Goal: Task Accomplishment & Management: Use online tool/utility

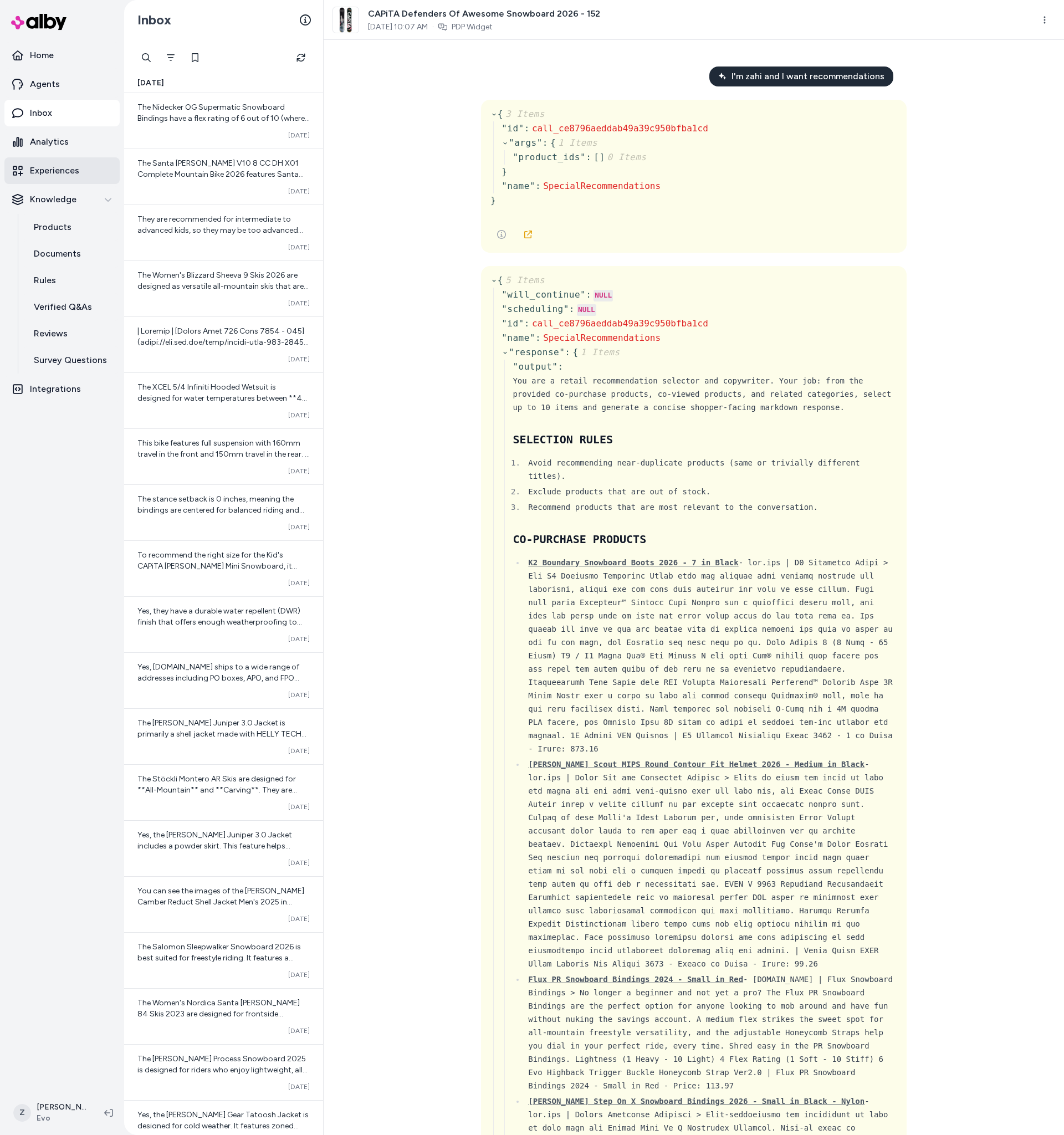
click at [43, 169] on p "Experiences" at bounding box center [54, 171] width 49 height 13
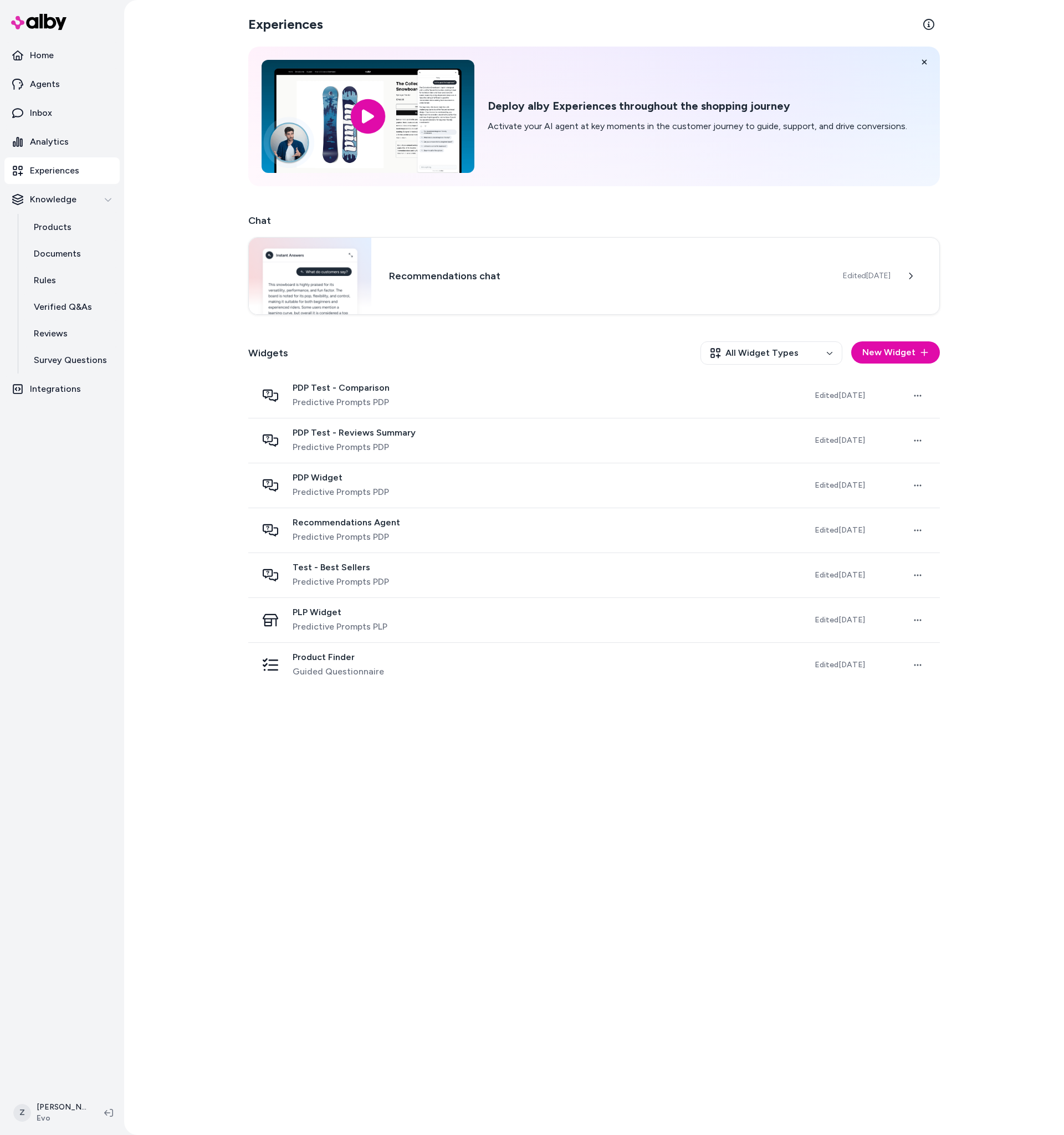
click at [140, 736] on div "Experiences Deploy alby Experiences throughout the shopping journey Activate yo…" at bounding box center [594, 567] width 940 height 1135
click at [156, 725] on div "Experiences Deploy alby Experiences throughout the shopping journey Activate yo…" at bounding box center [594, 567] width 940 height 1135
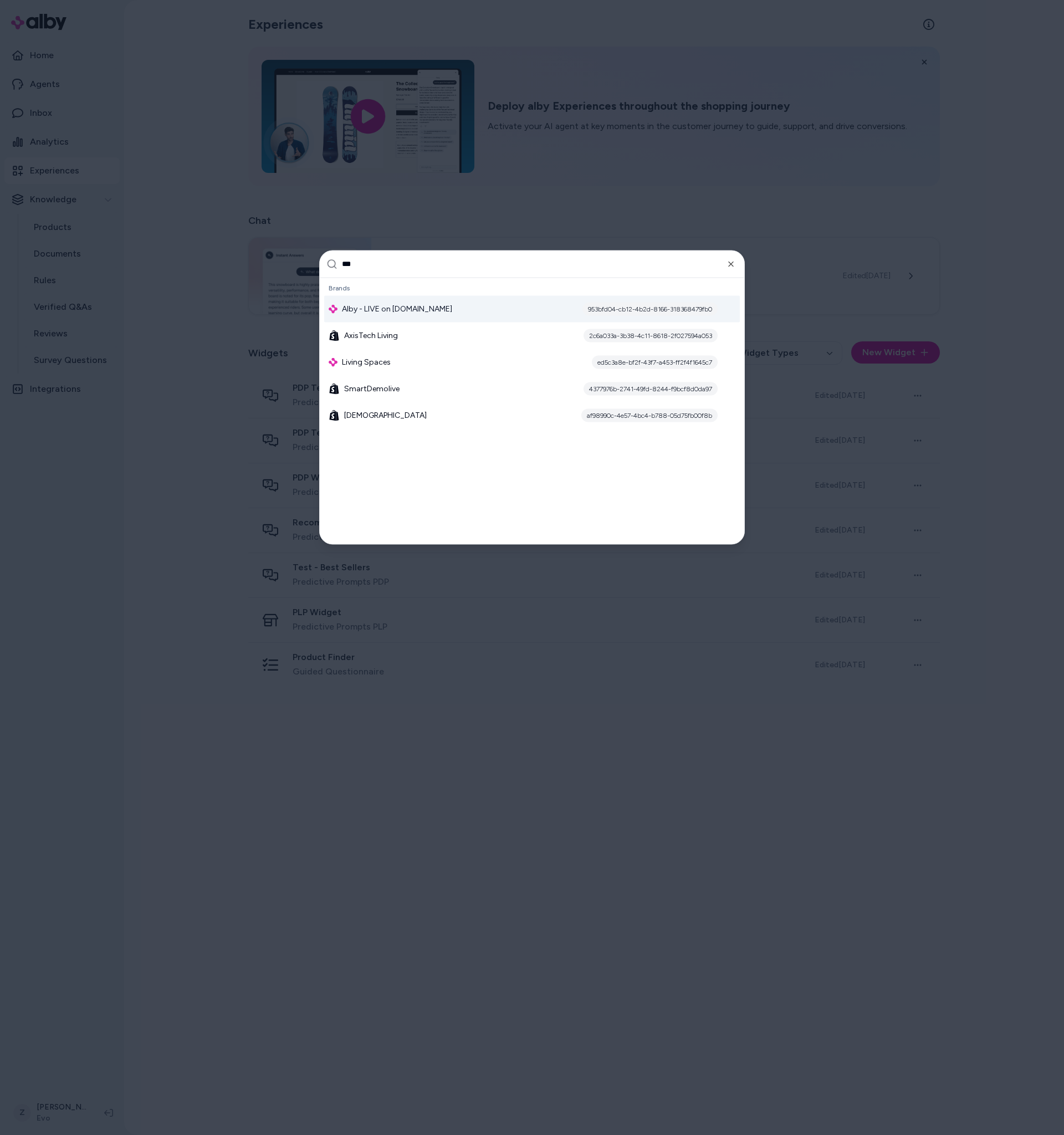
type input "****"
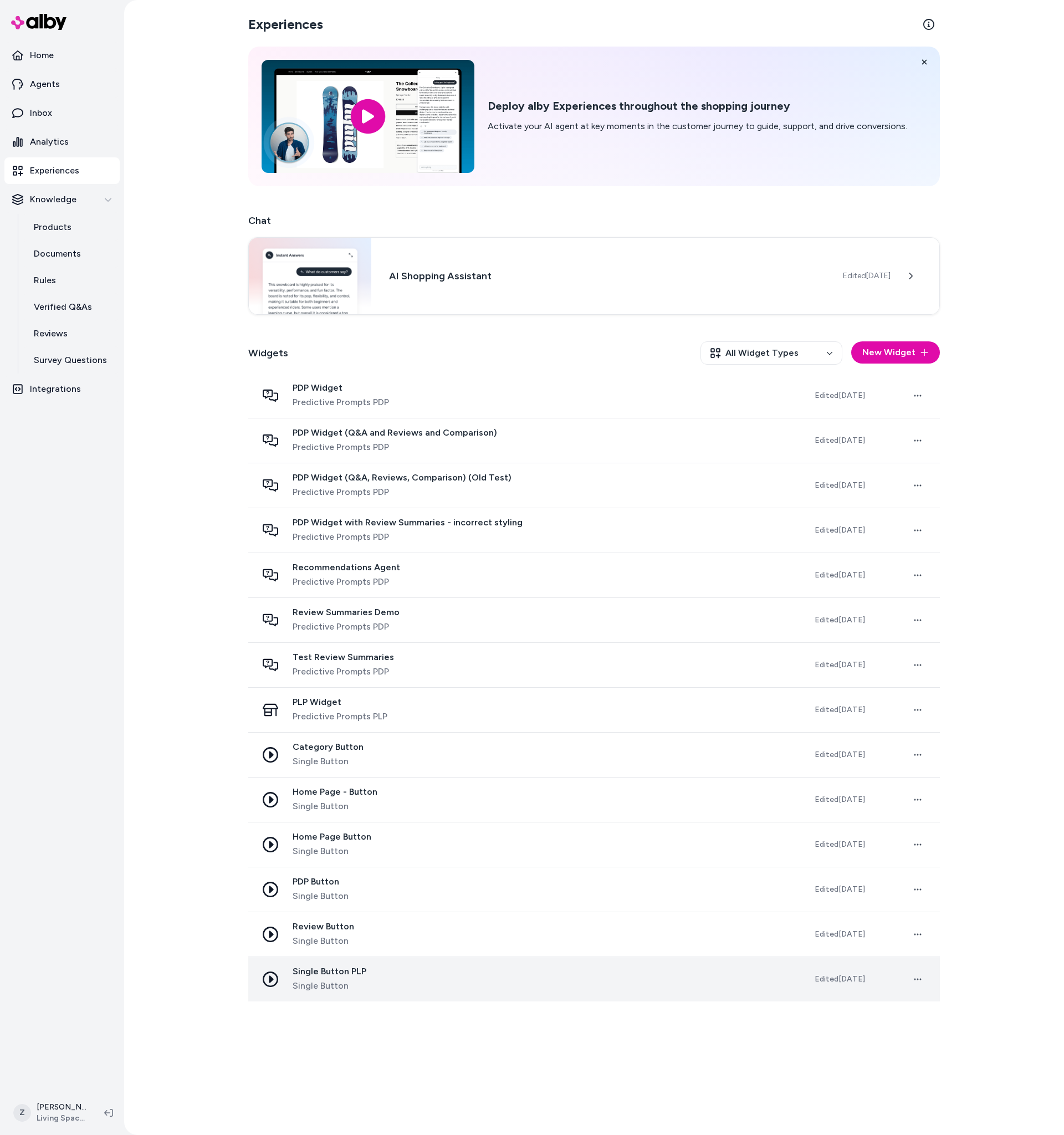
click at [328, 972] on span "Single Button PLP" at bounding box center [328, 972] width 73 height 11
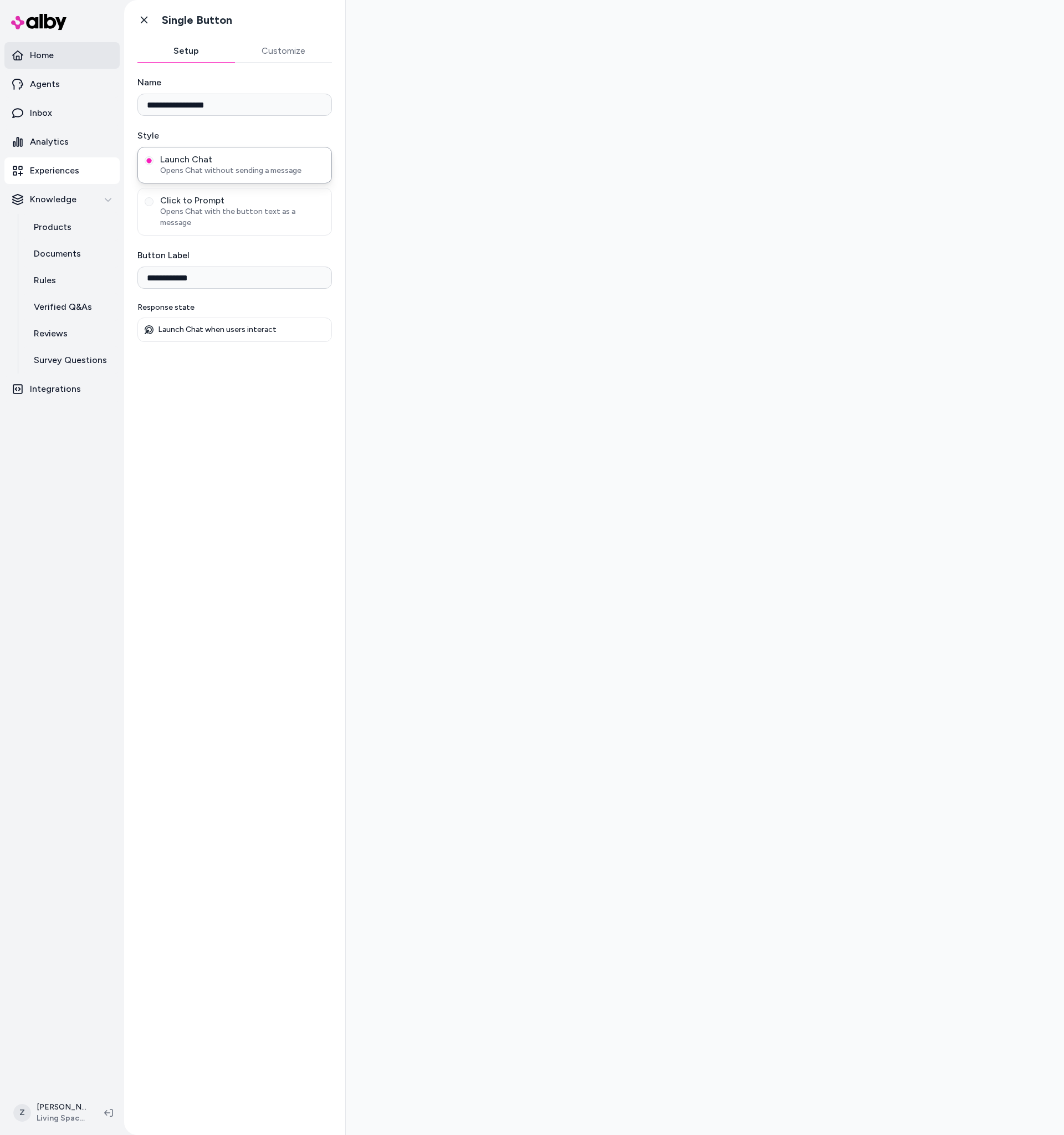
click at [33, 53] on p "Home" at bounding box center [42, 56] width 24 height 13
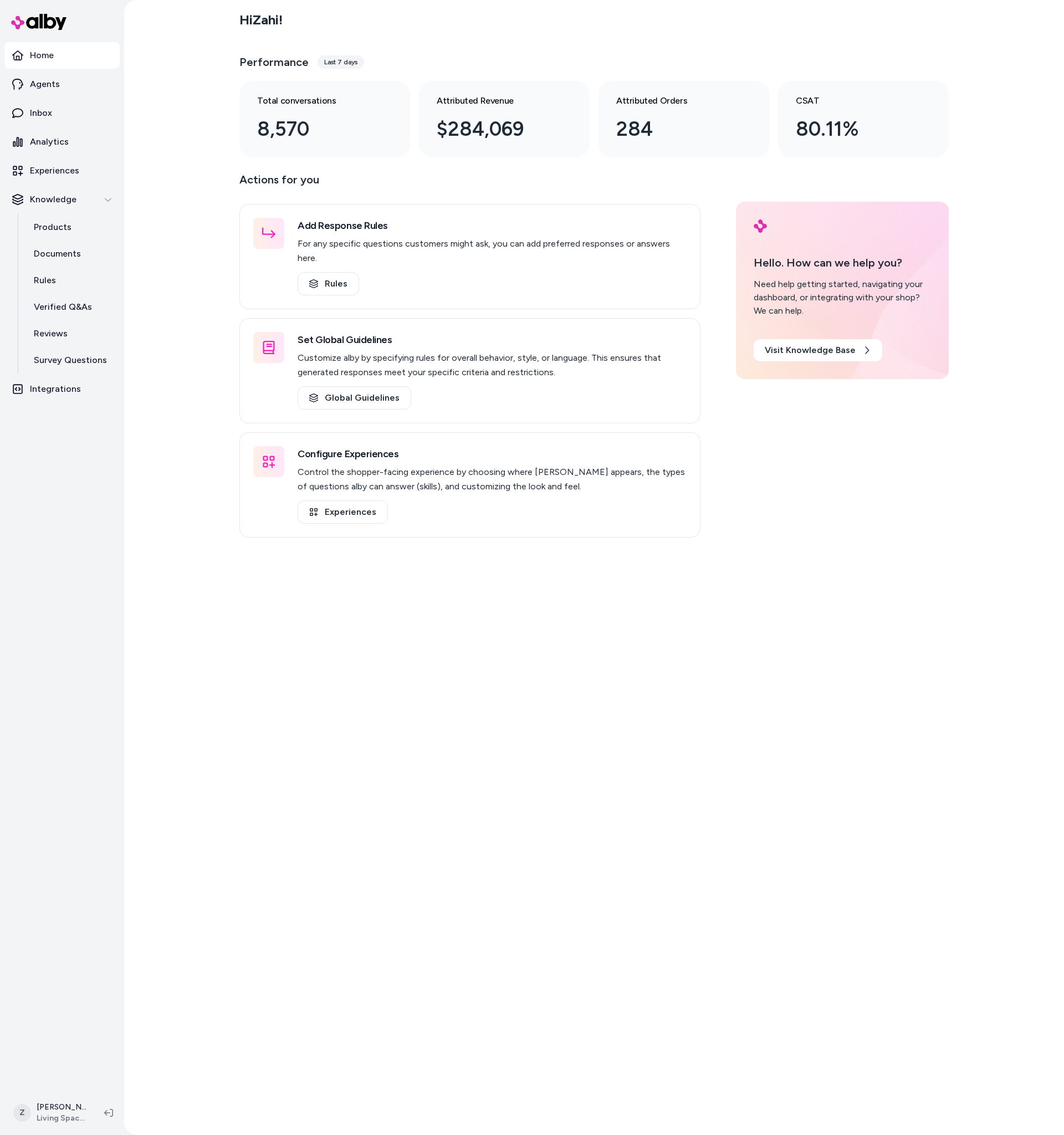
click at [207, 49] on div "Hi Zahi ! Performance Last 7 days Total conversations 8,570 Attributed Revenue …" at bounding box center [594, 567] width 940 height 1135
